Goal: Task Accomplishment & Management: Manage account settings

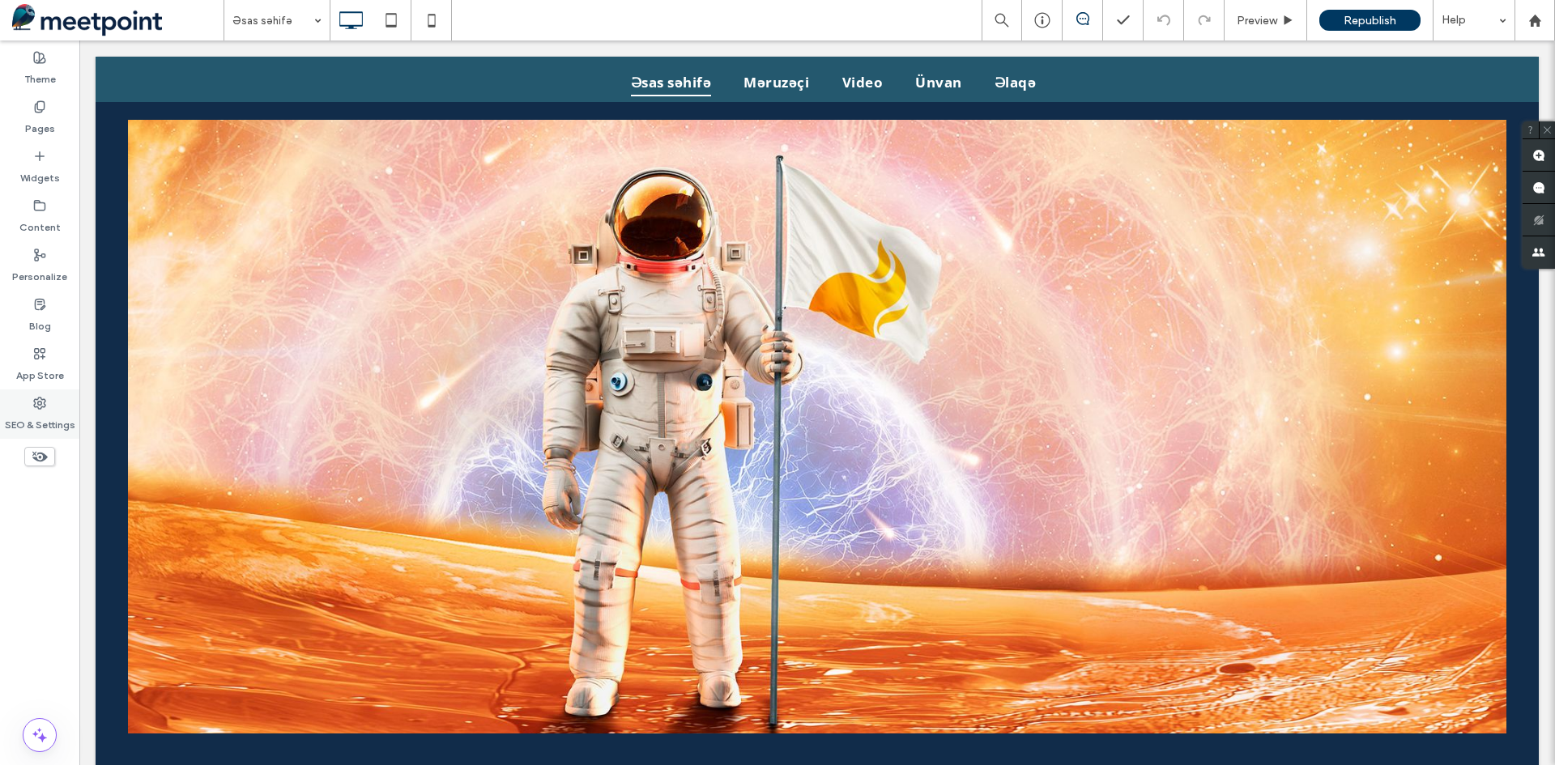
click at [36, 426] on label "SEO & Settings" at bounding box center [40, 421] width 70 height 23
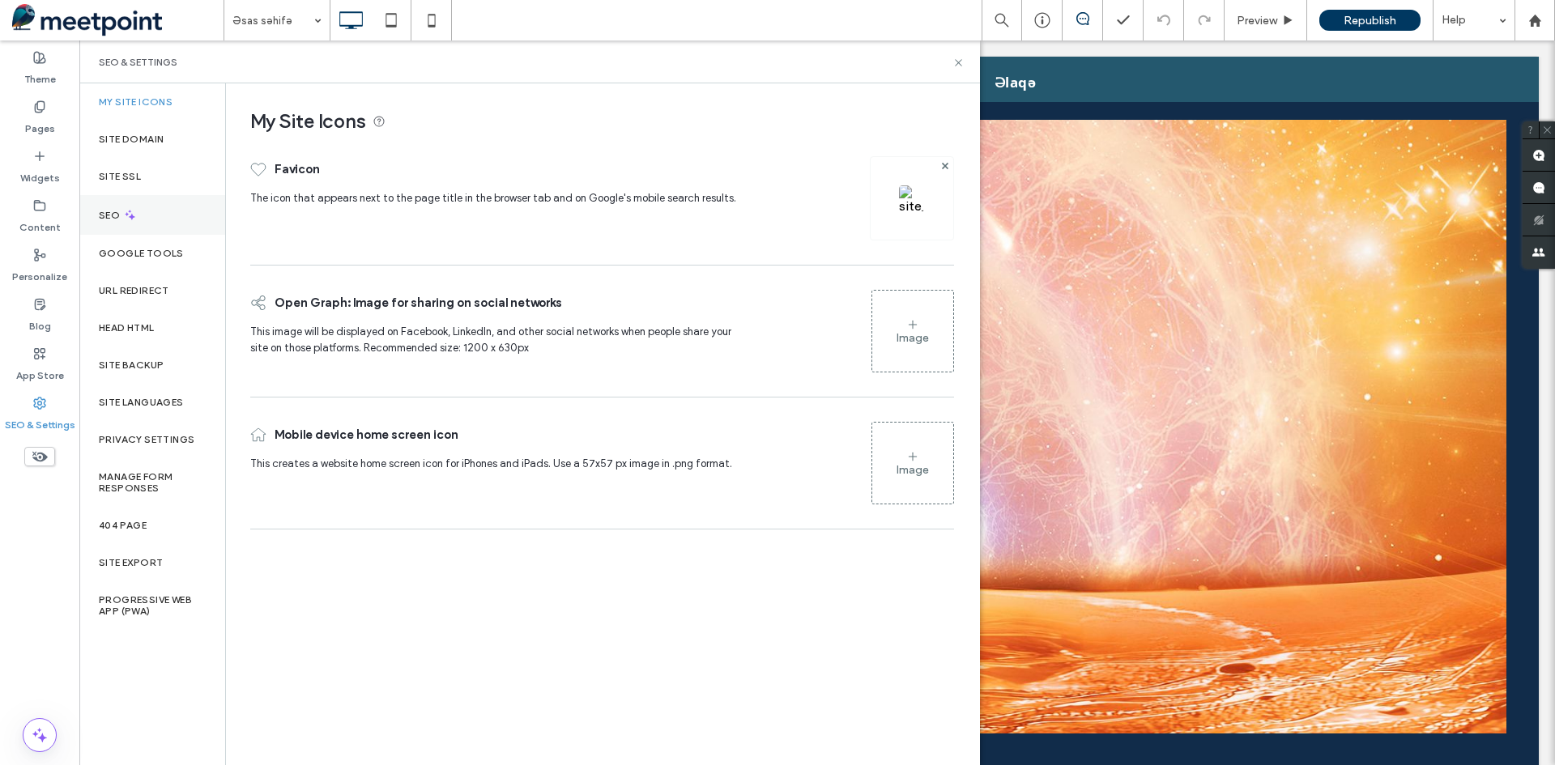
click at [145, 226] on div "SEO" at bounding box center [152, 215] width 146 height 40
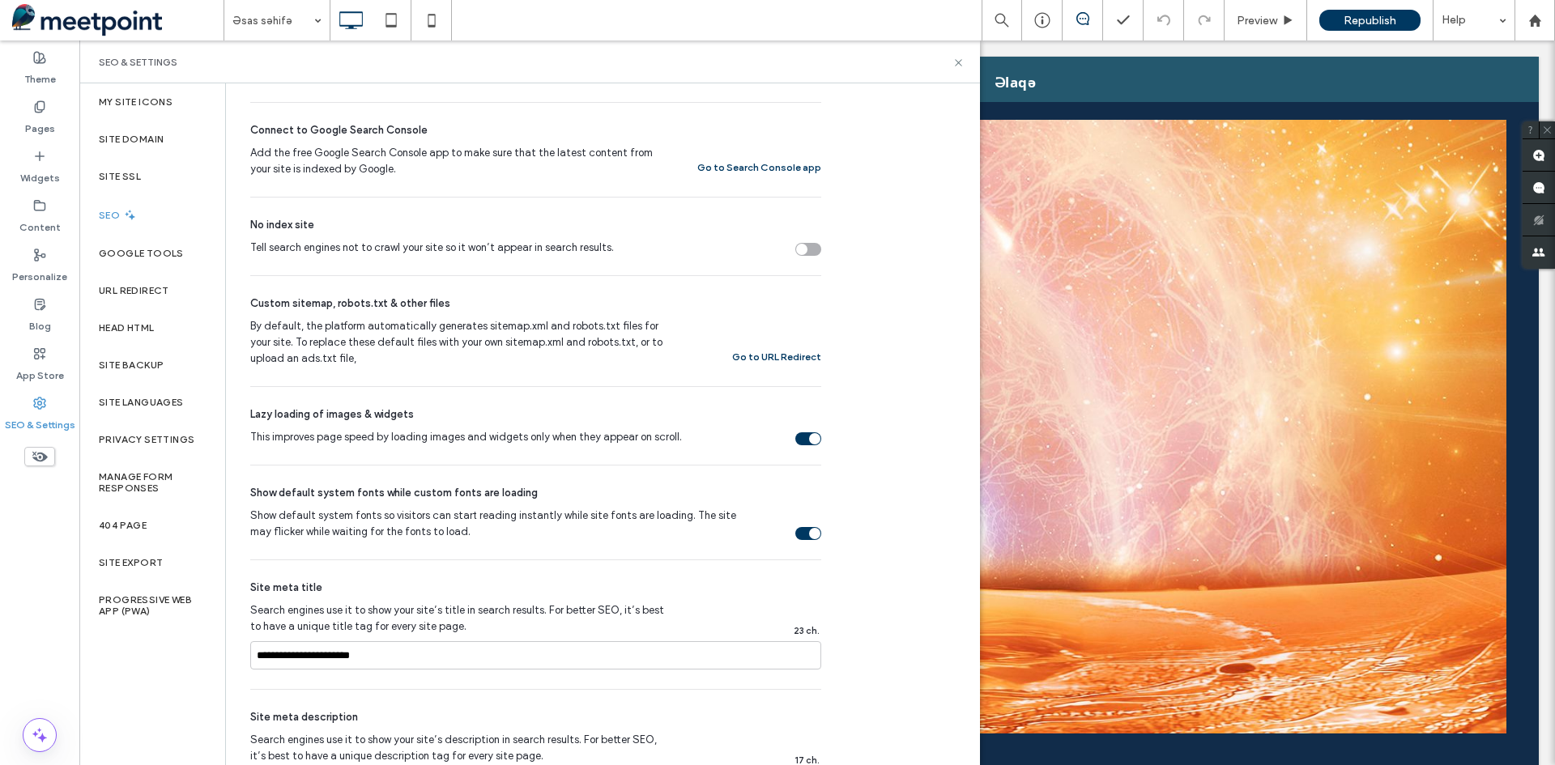
scroll to position [567, 0]
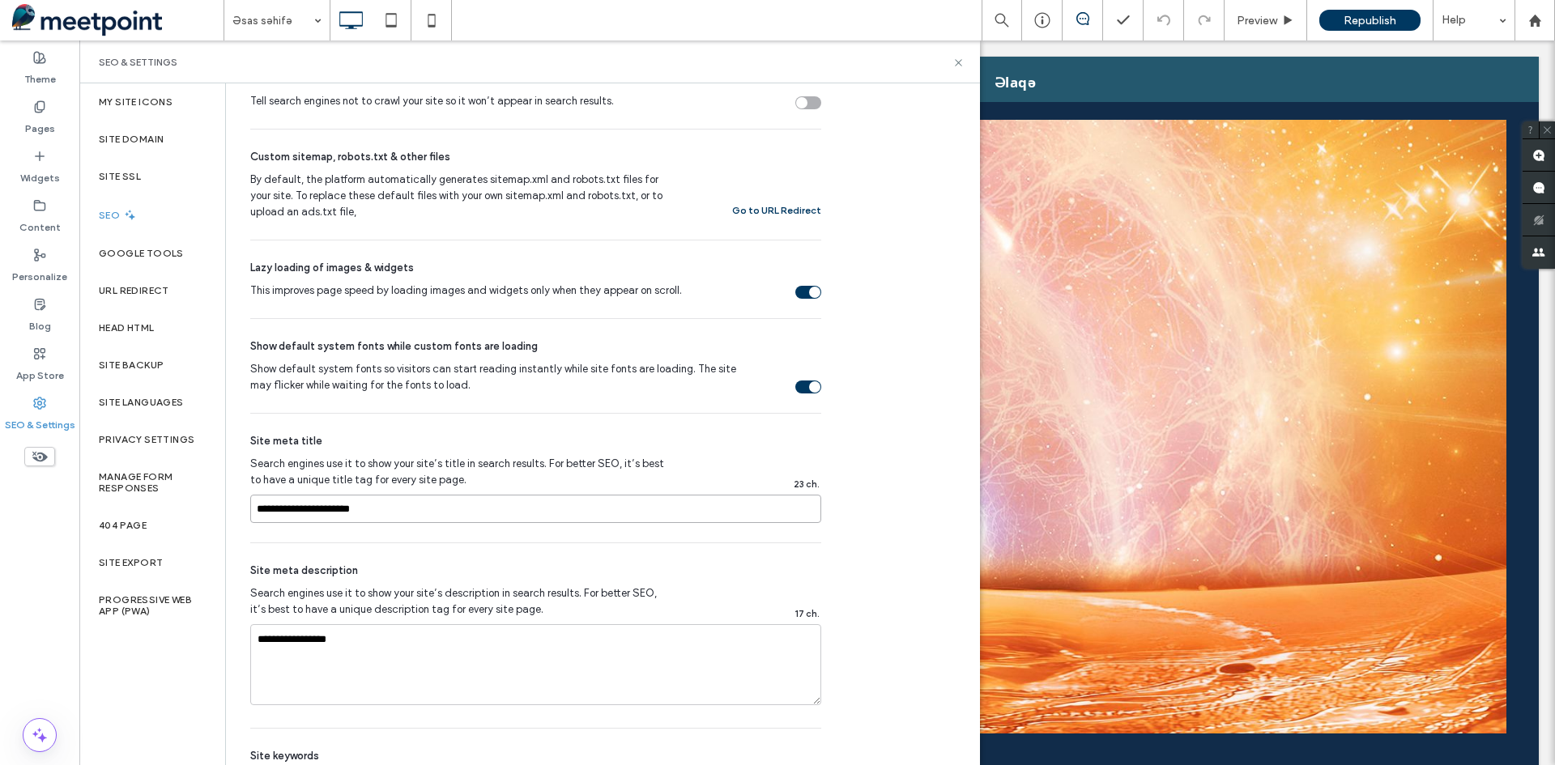
click at [379, 505] on input "**********" at bounding box center [535, 509] width 571 height 28
type input "**********"
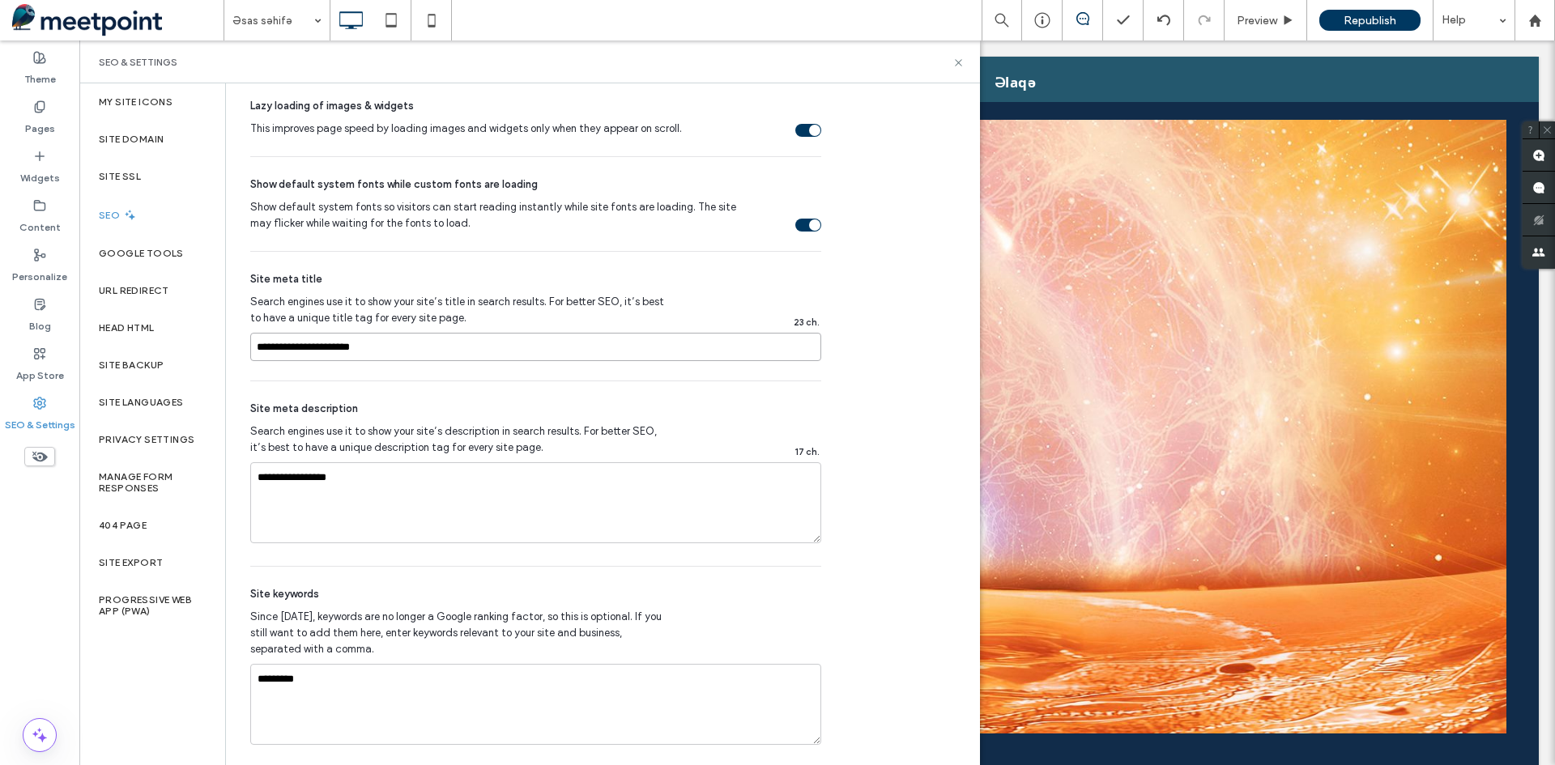
scroll to position [743, 0]
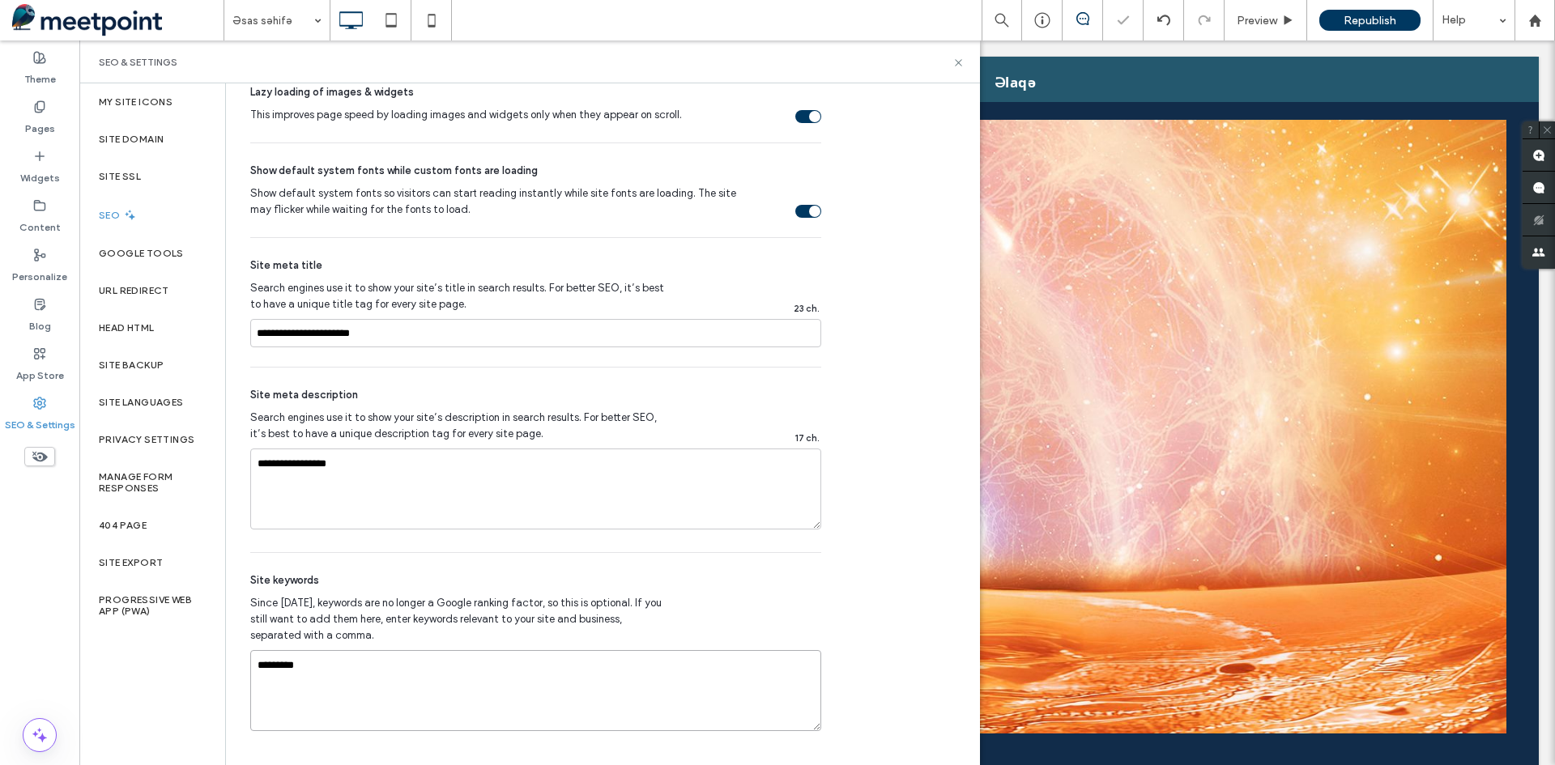
drag, startPoint x: 317, startPoint y: 669, endPoint x: 209, endPoint y: 665, distance: 107.8
click at [209, 665] on div "My Site Icons Site Domain Site SSL SEO Google Tools URL Redirect Head HTML Site…" at bounding box center [529, 424] width 901 height 682
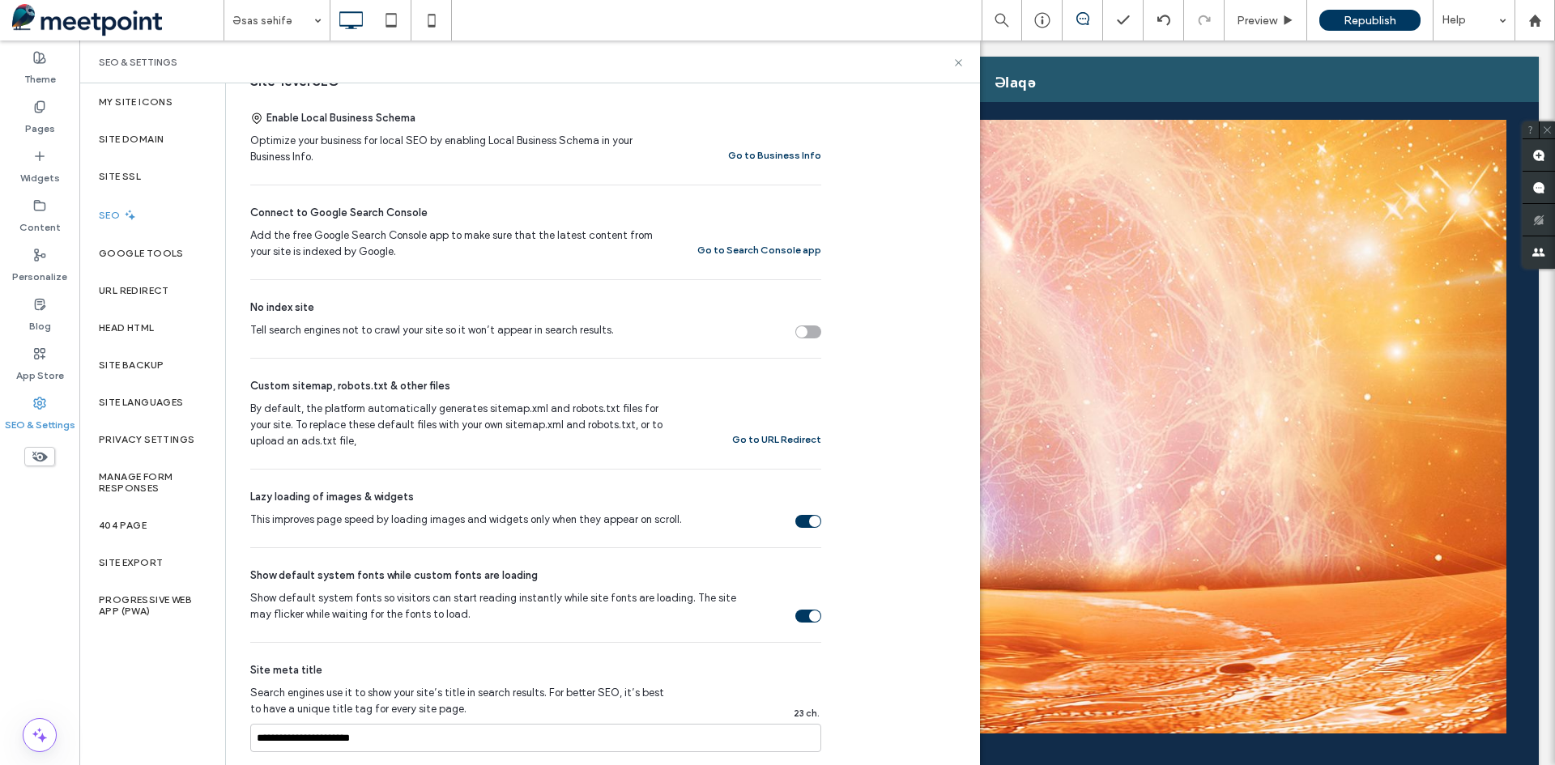
scroll to position [500, 0]
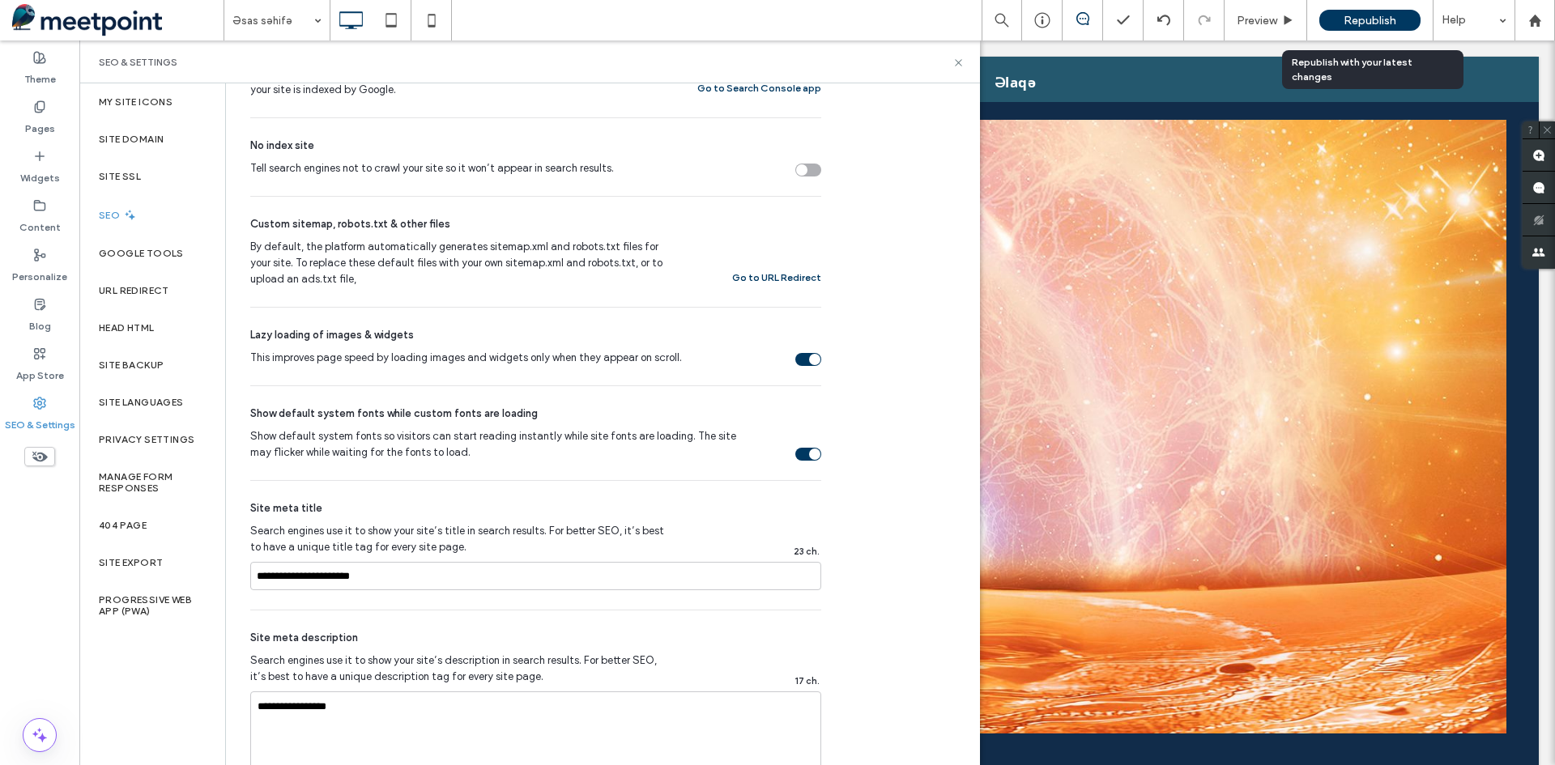
click at [1362, 16] on span "Republish" at bounding box center [1370, 21] width 53 height 14
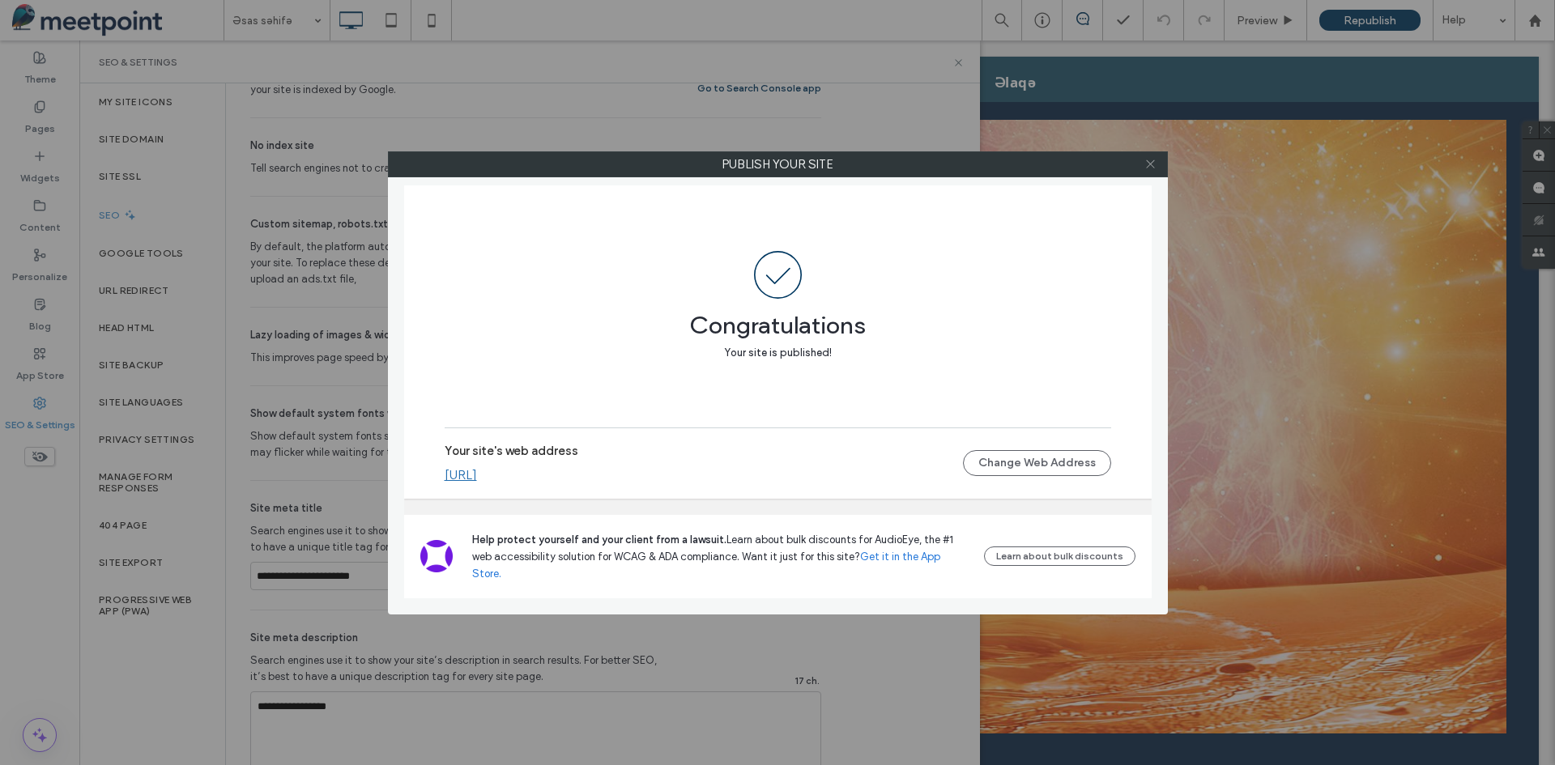
click at [1156, 164] on icon at bounding box center [1150, 164] width 12 height 12
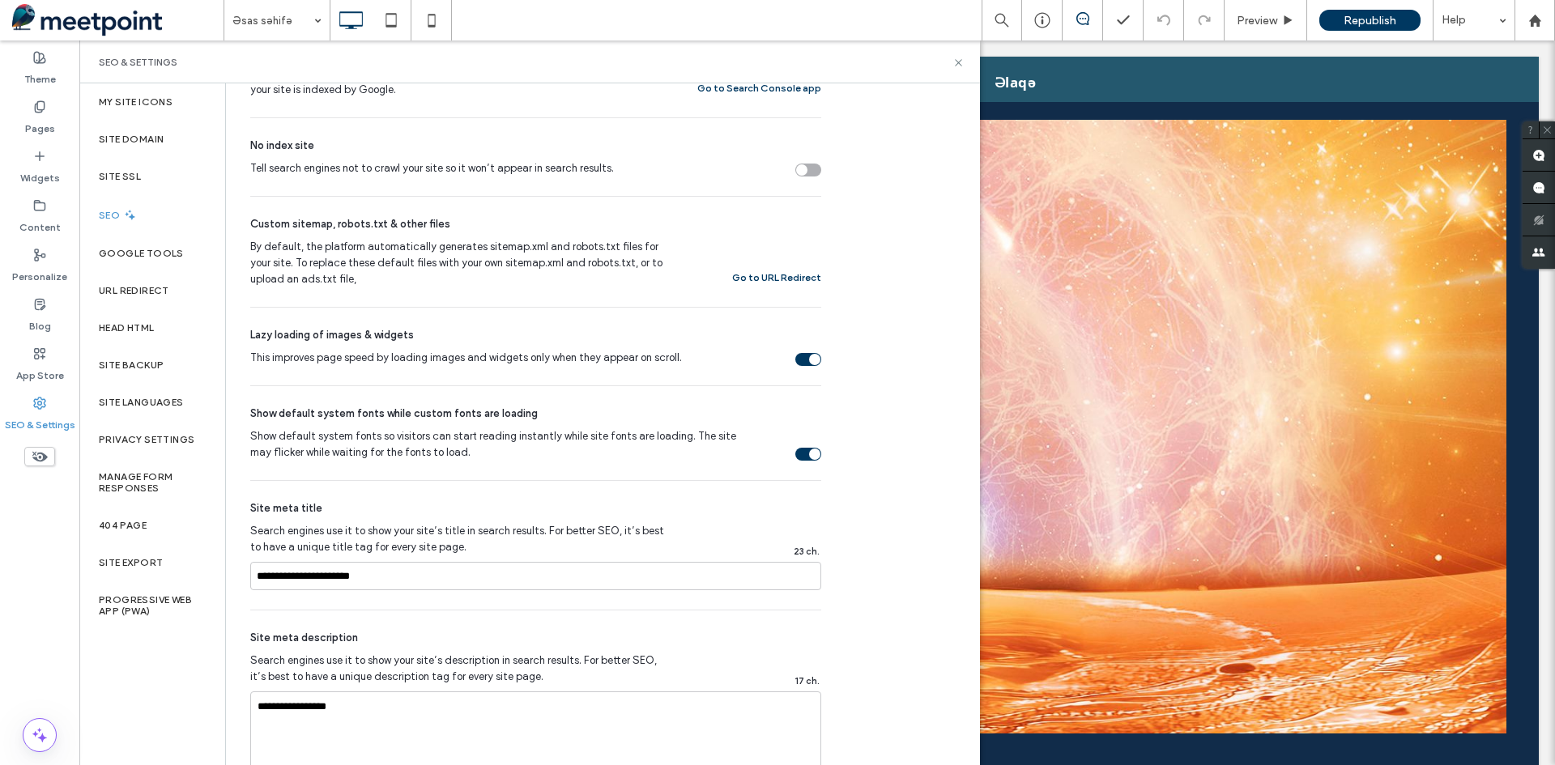
click at [32, 395] on div "SEO & Settings" at bounding box center [39, 414] width 79 height 49
click at [954, 62] on icon at bounding box center [959, 63] width 12 height 12
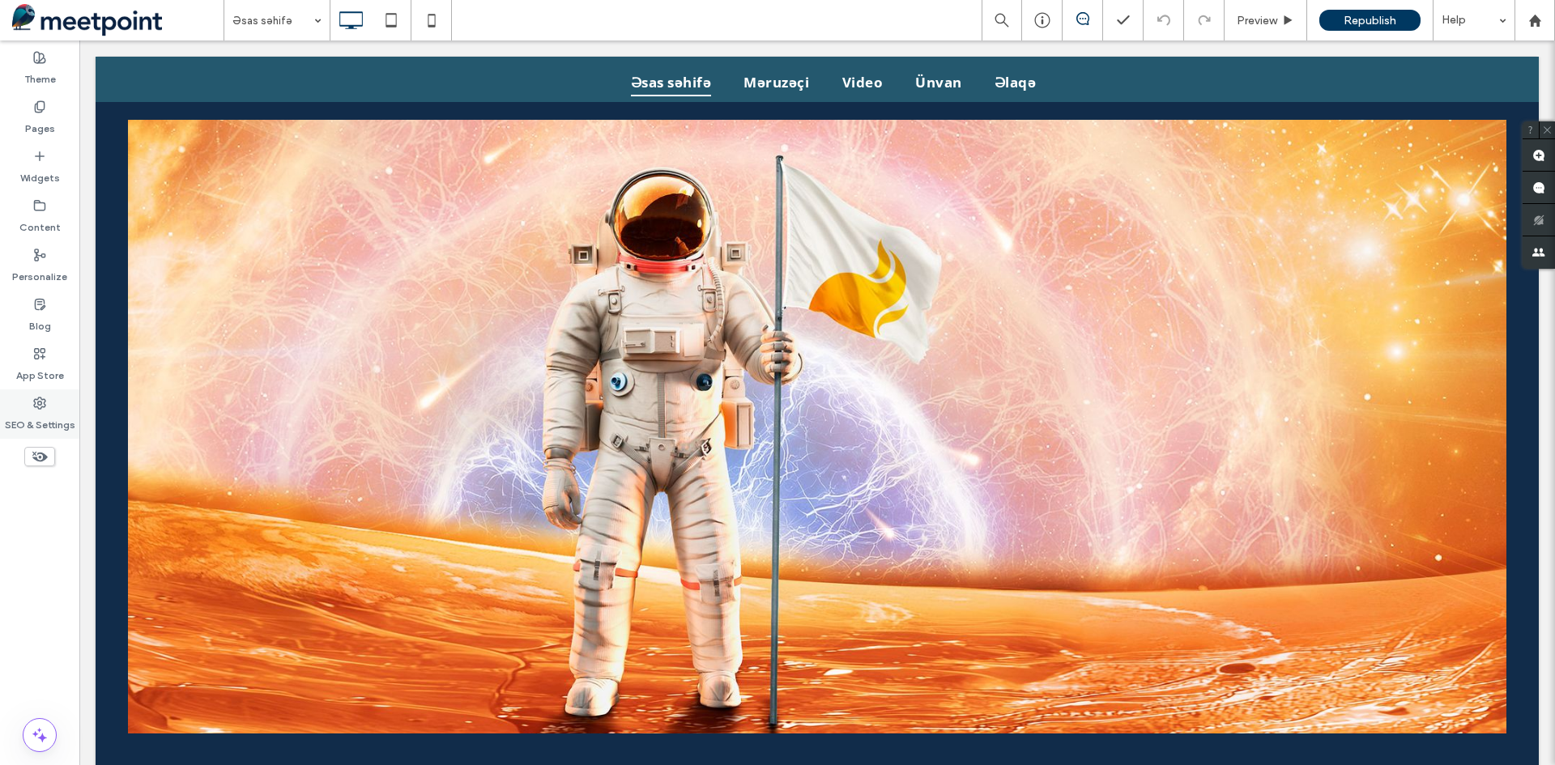
click at [53, 413] on label "SEO & Settings" at bounding box center [40, 421] width 70 height 23
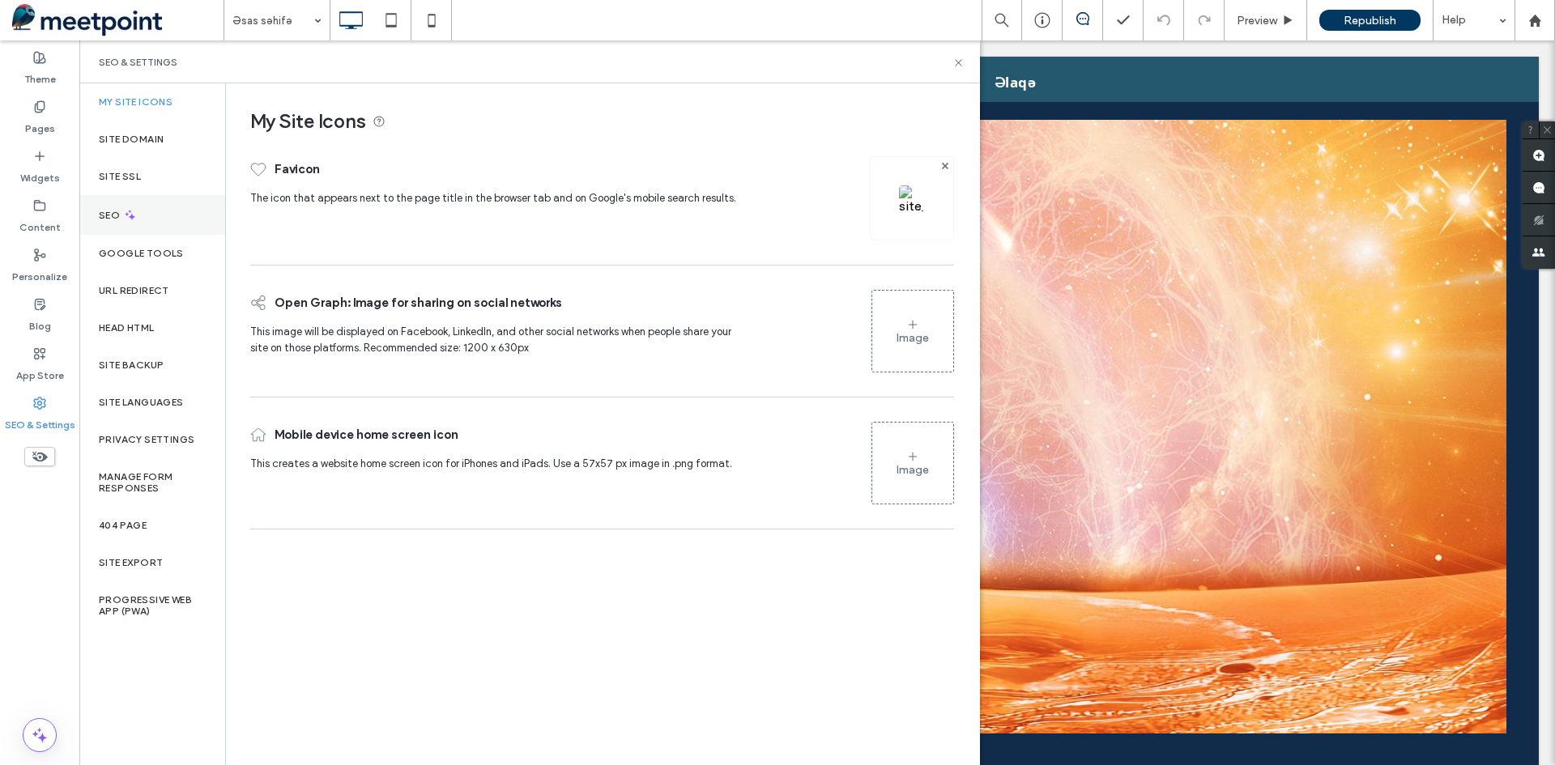
click at [148, 211] on div "SEO" at bounding box center [152, 215] width 146 height 40
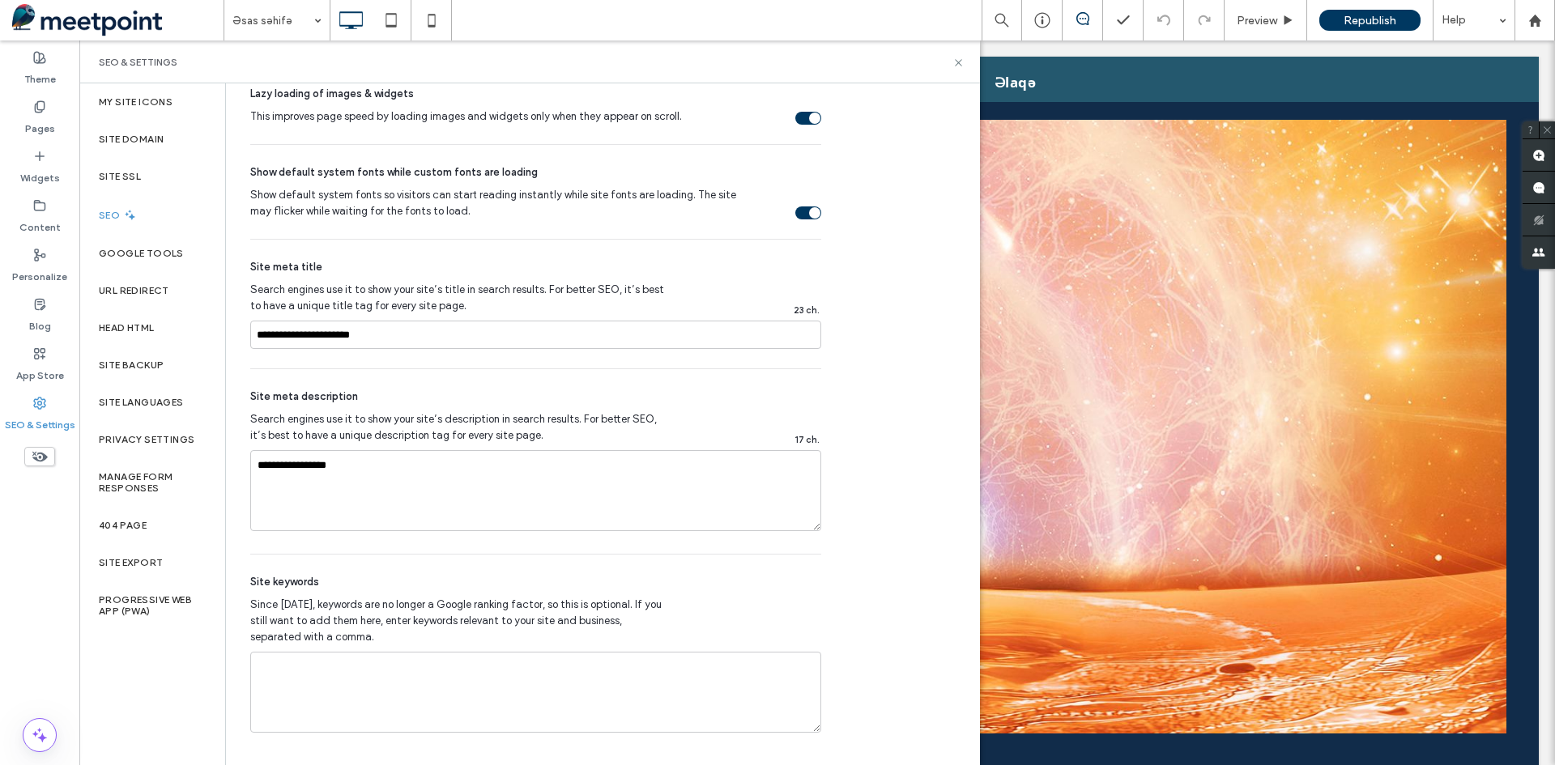
scroll to position [743, 0]
click at [957, 65] on icon at bounding box center [959, 63] width 12 height 12
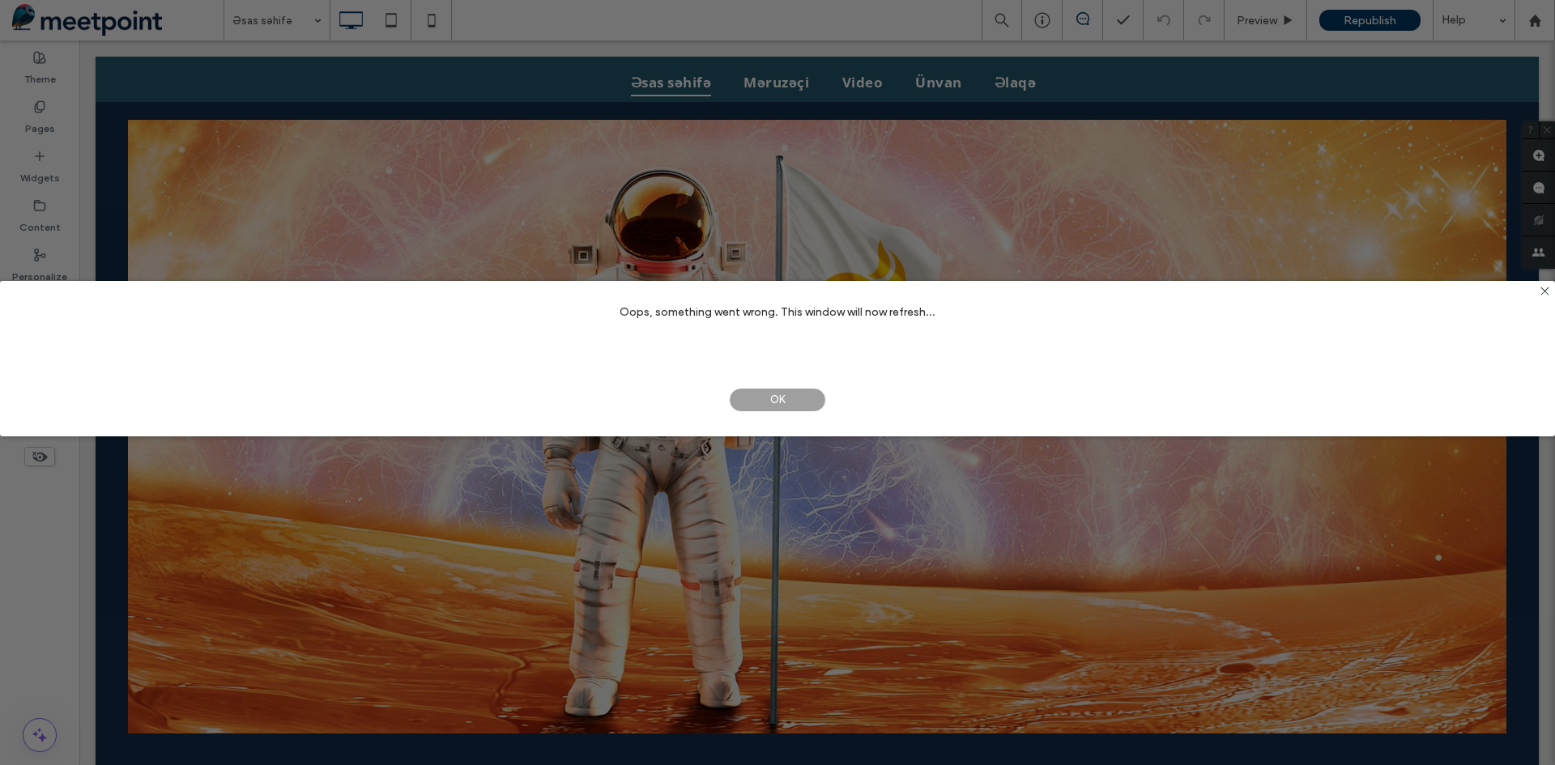
click at [791, 406] on span "OK" at bounding box center [777, 400] width 97 height 24
